Goal: Information Seeking & Learning: Learn about a topic

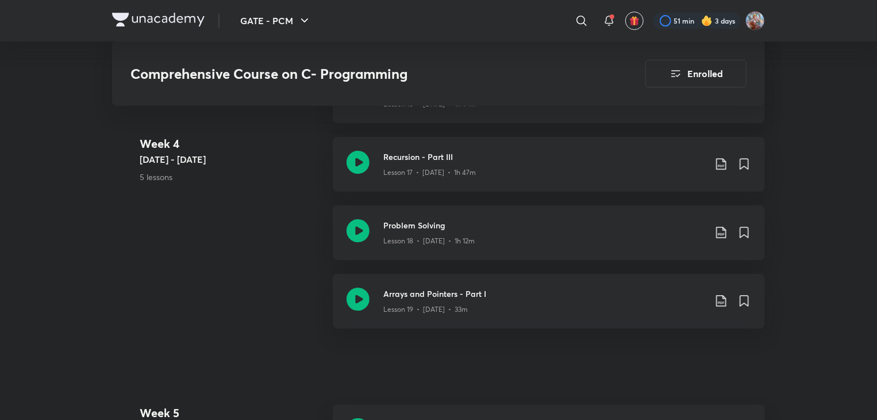
scroll to position [1913, 0]
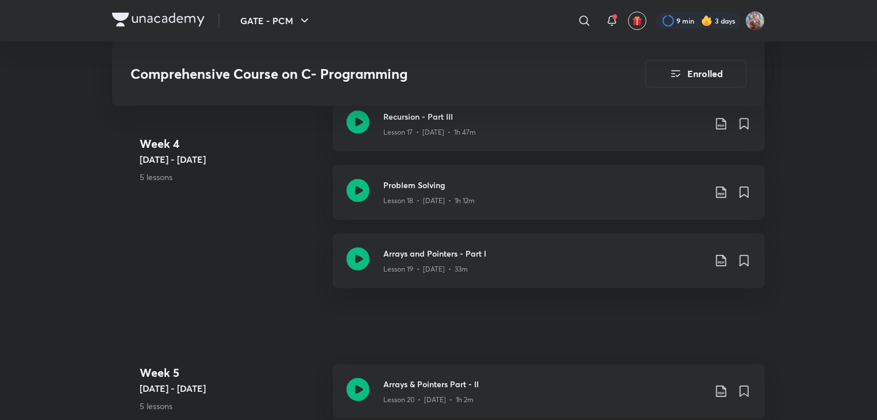
scroll to position [1955, 0]
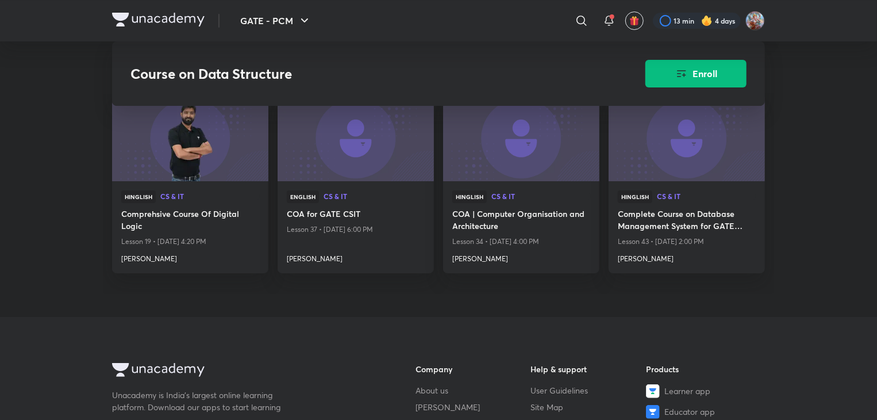
scroll to position [1897, 0]
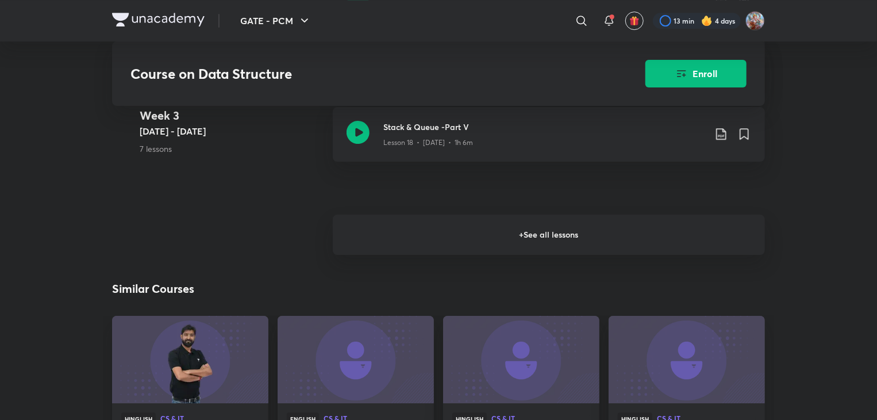
click at [540, 234] on h6 "+ See all lessons" at bounding box center [549, 234] width 432 height 40
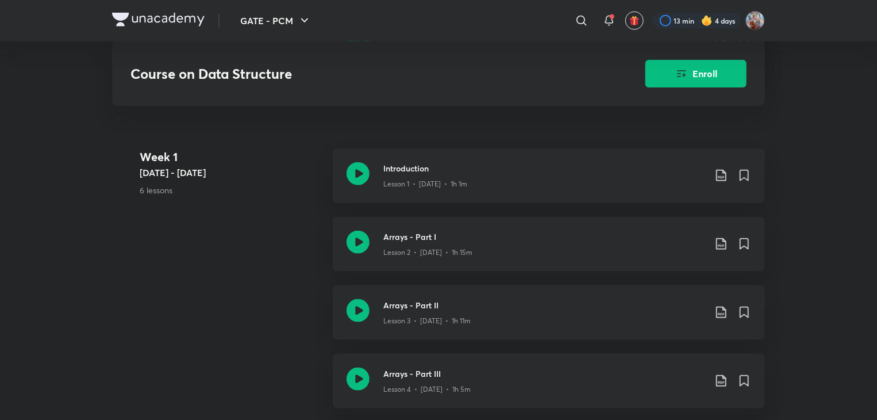
scroll to position [575, 0]
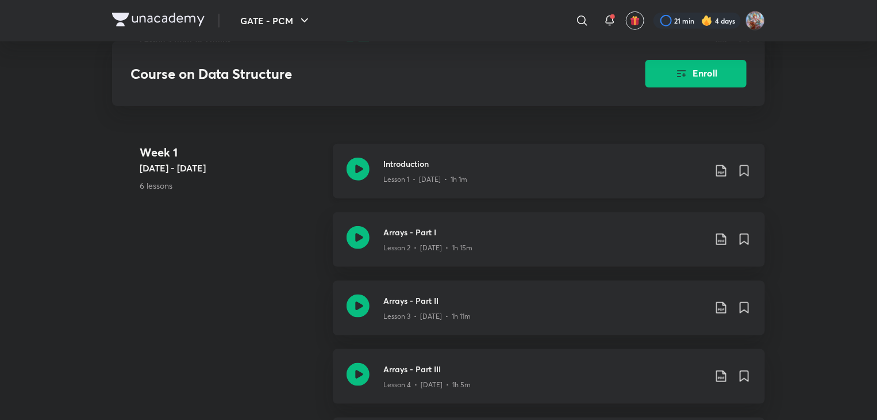
scroll to position [632, 0]
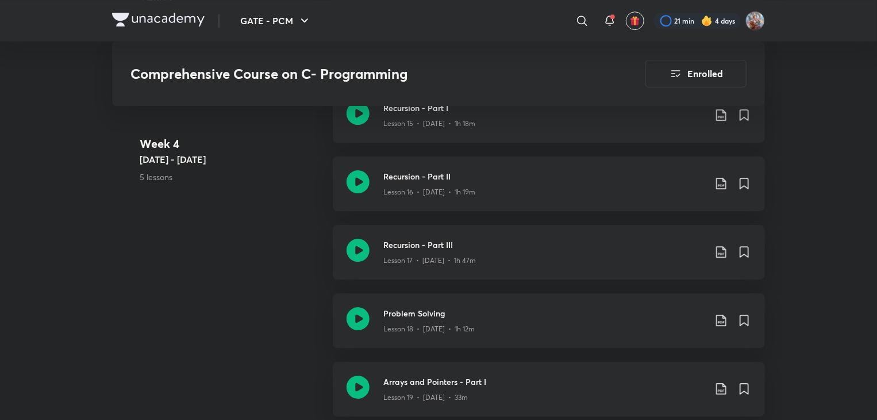
scroll to position [1957, 0]
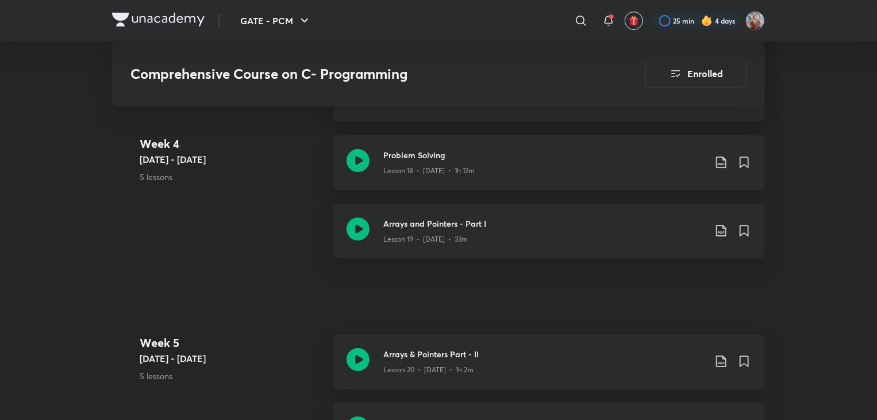
scroll to position [1985, 0]
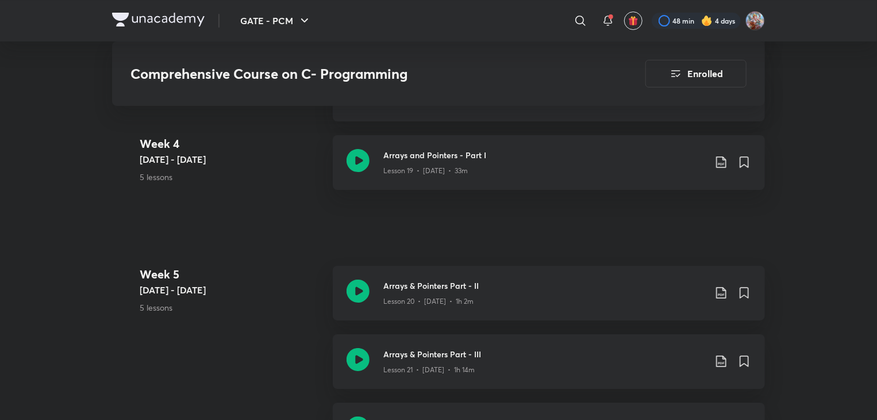
scroll to position [2058, 0]
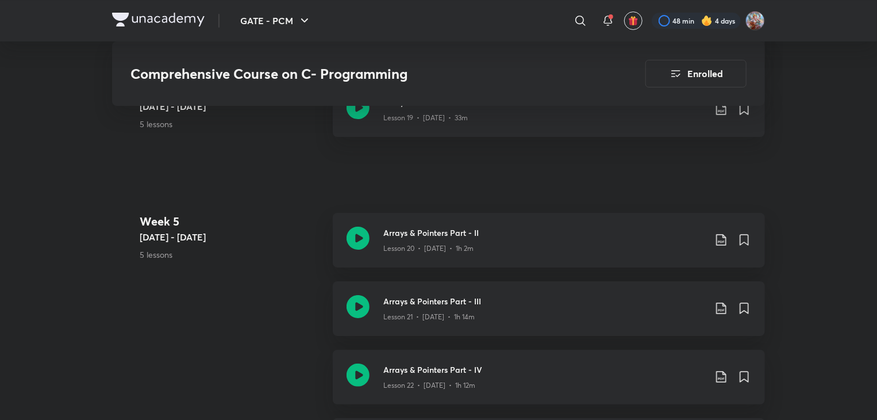
scroll to position [2144, 0]
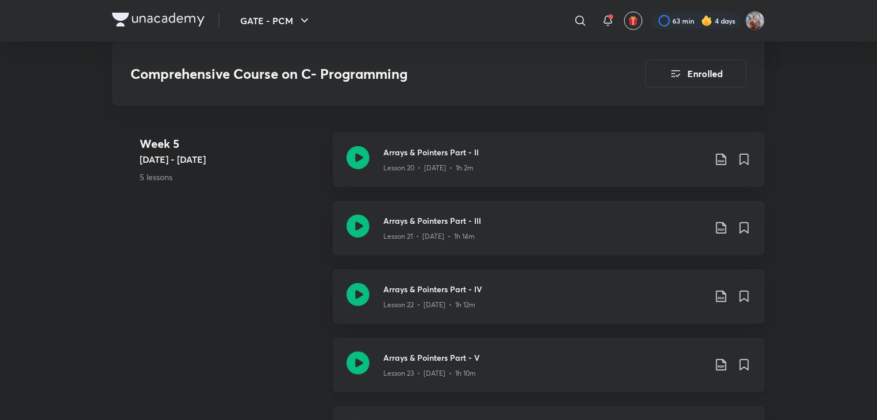
scroll to position [2184, 0]
